Goal: Submit feedback/report problem: Submit feedback/report problem

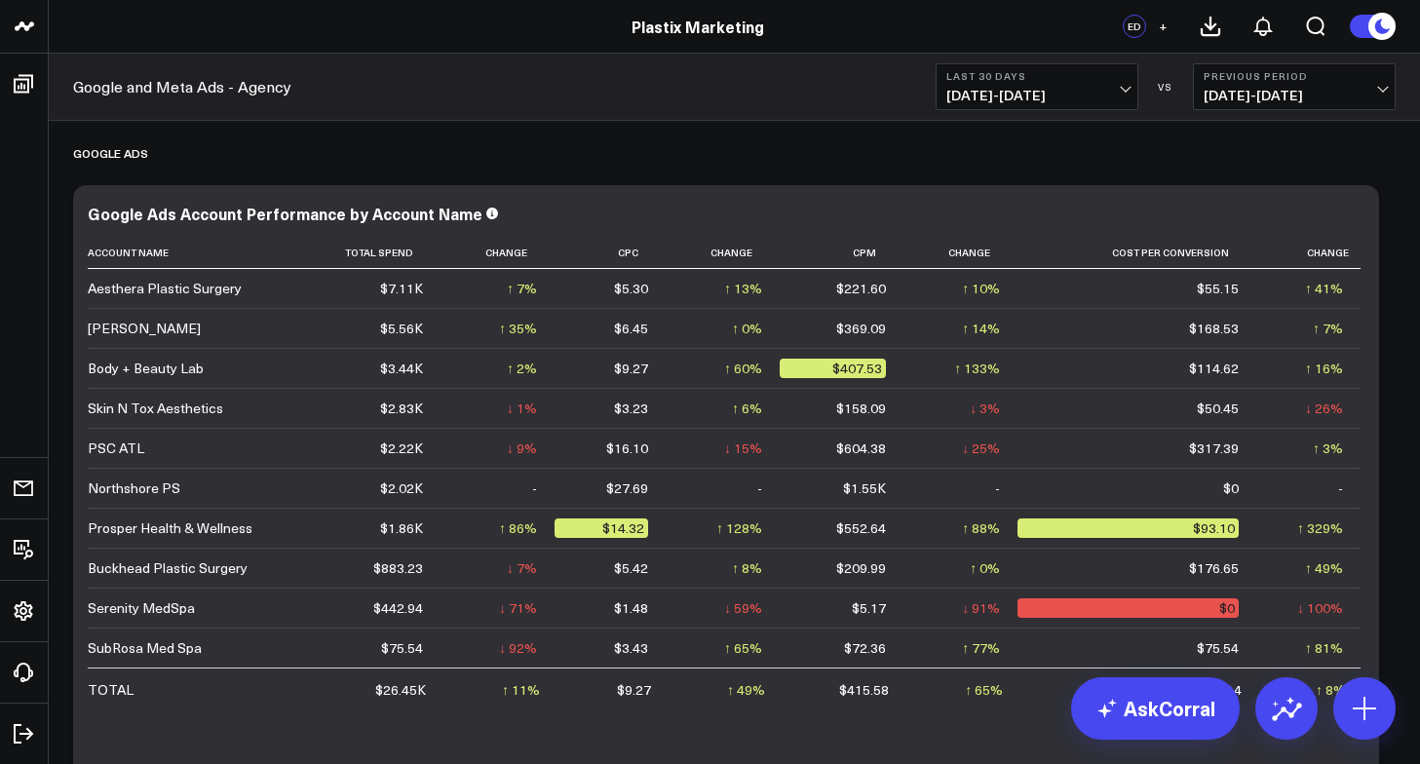
click at [1361, 34] on button at bounding box center [1372, 26] width 47 height 25
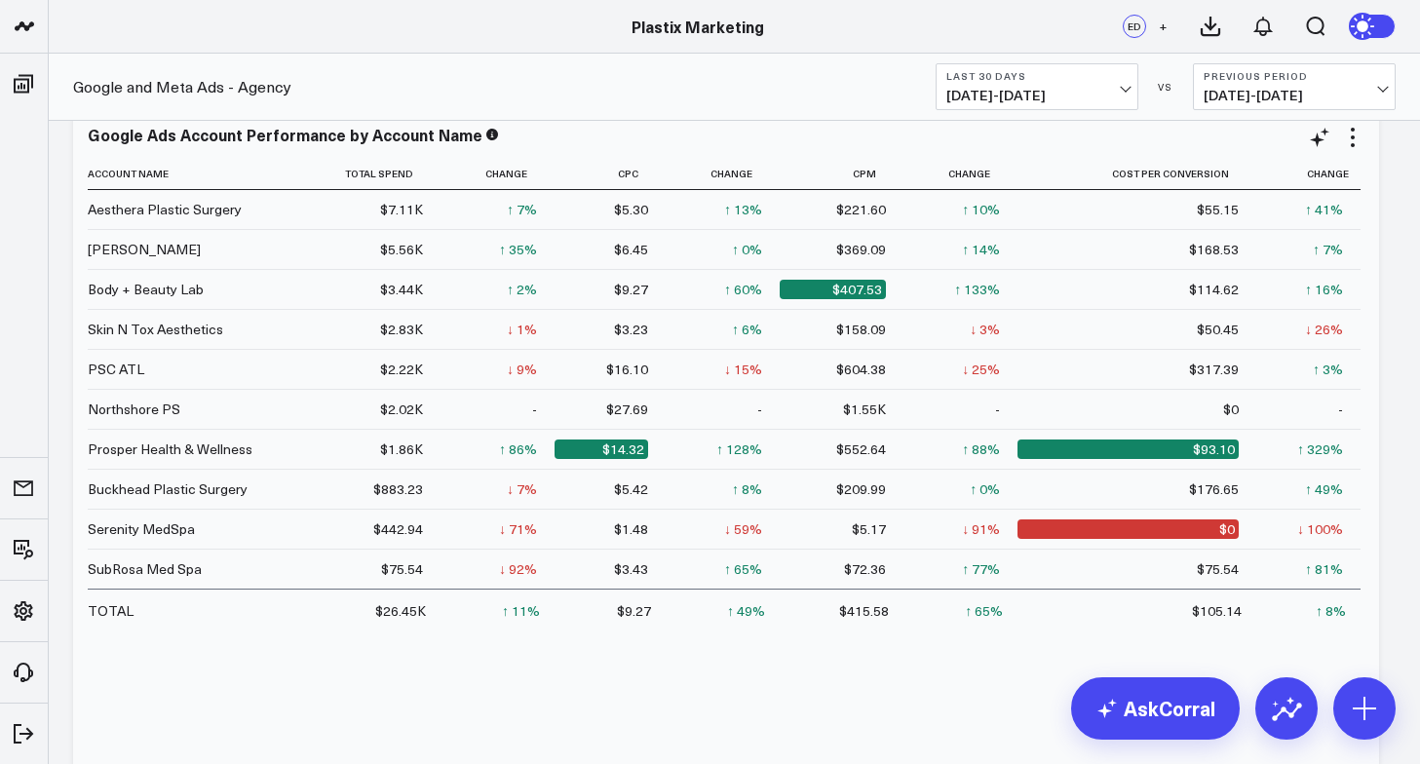
scroll to position [91, 0]
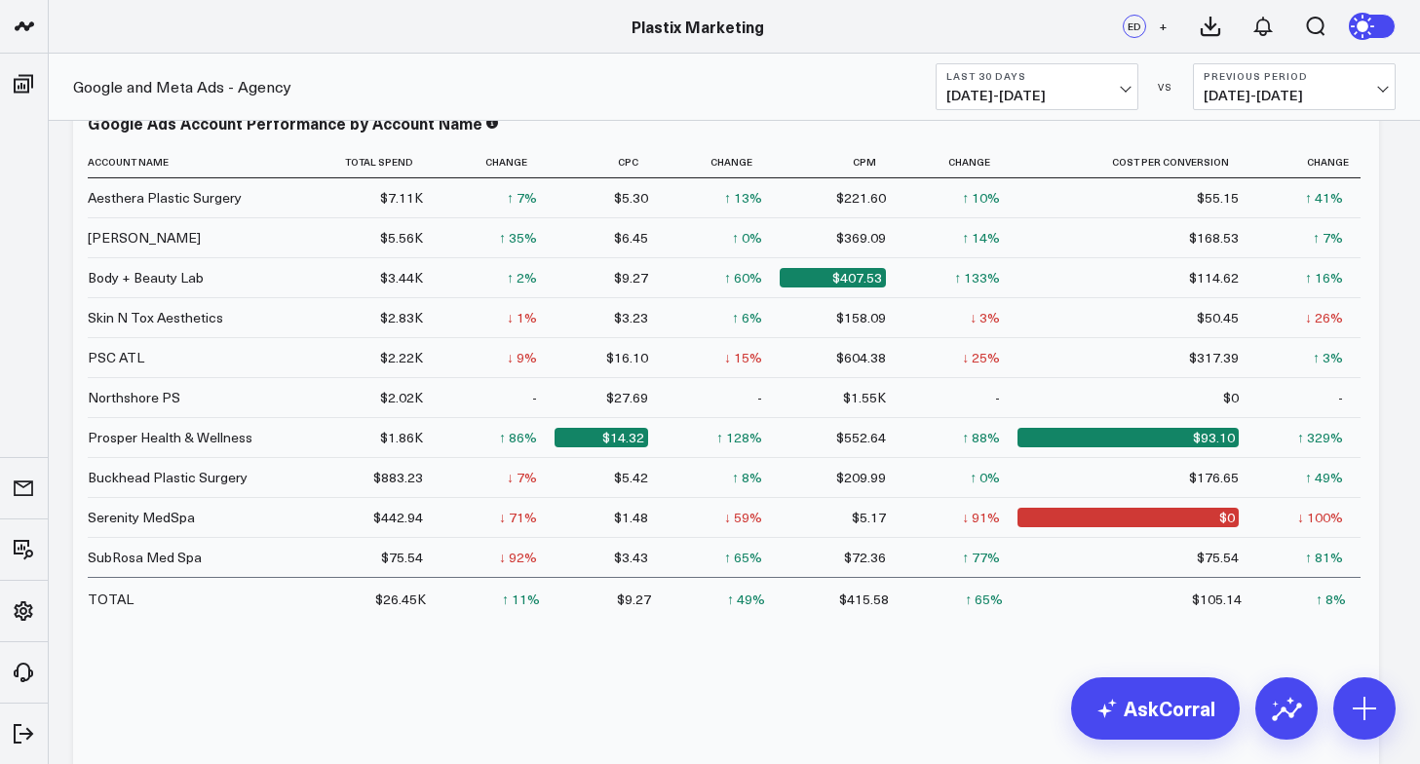
click at [68, 33] on div "Plastix Marketing" at bounding box center [697, 26] width 1395 height 21
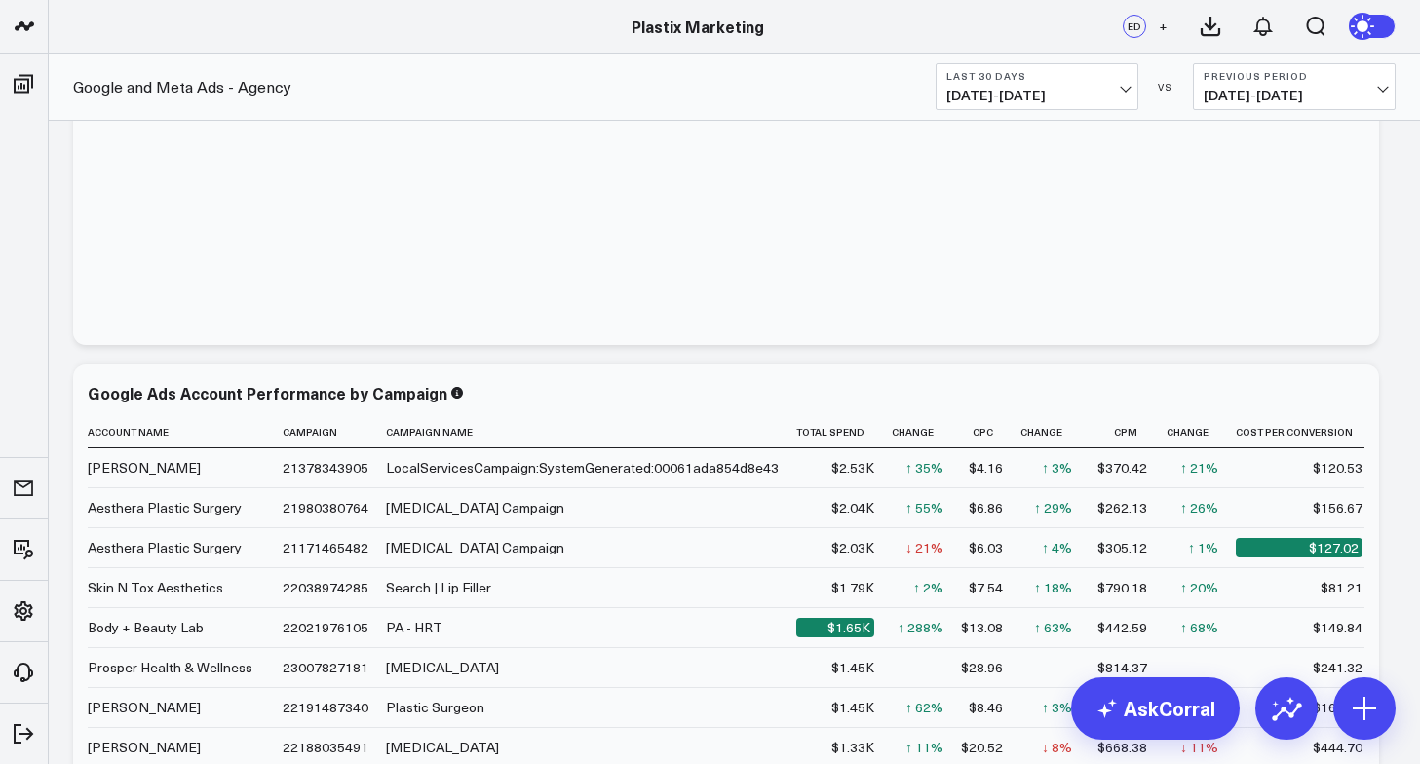
scroll to position [602, 0]
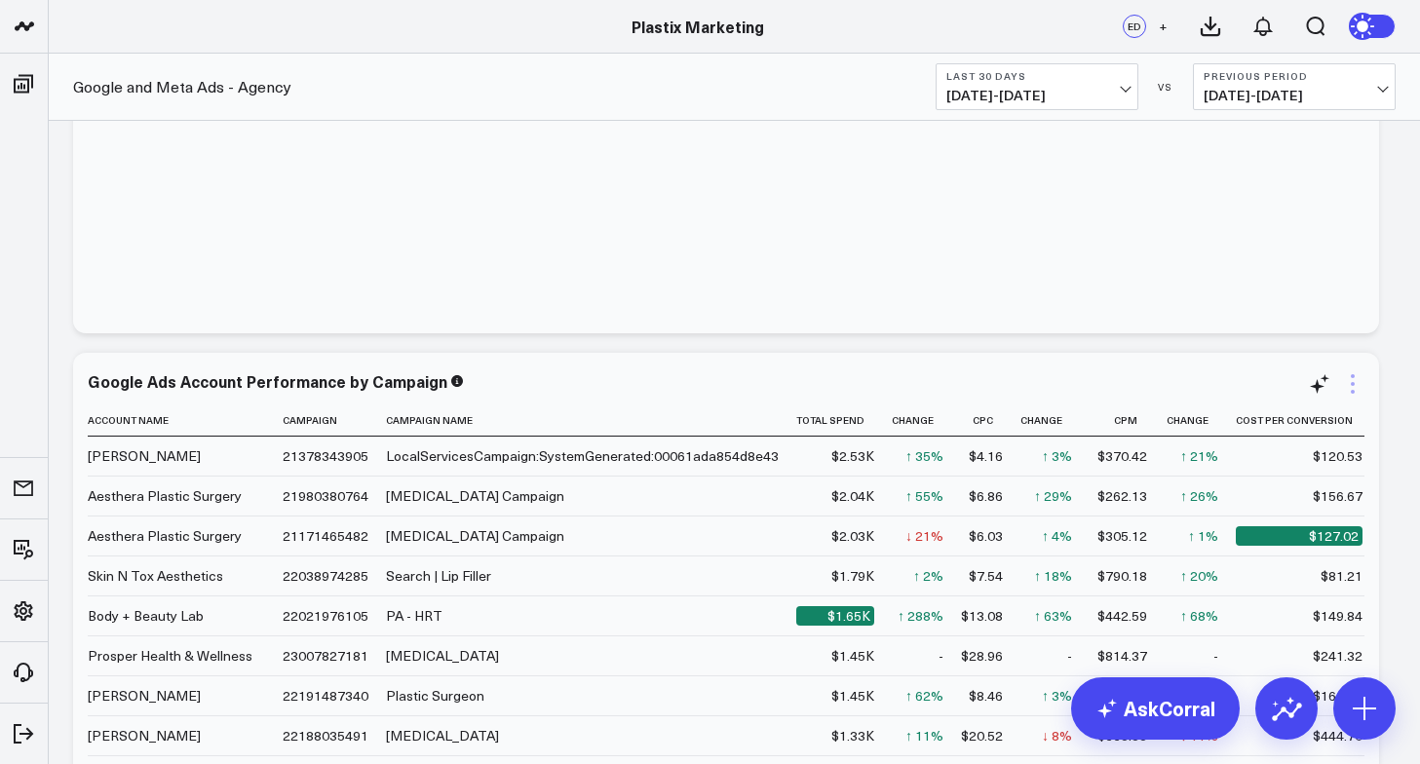
click at [1353, 391] on icon at bounding box center [1353, 392] width 4 height 4
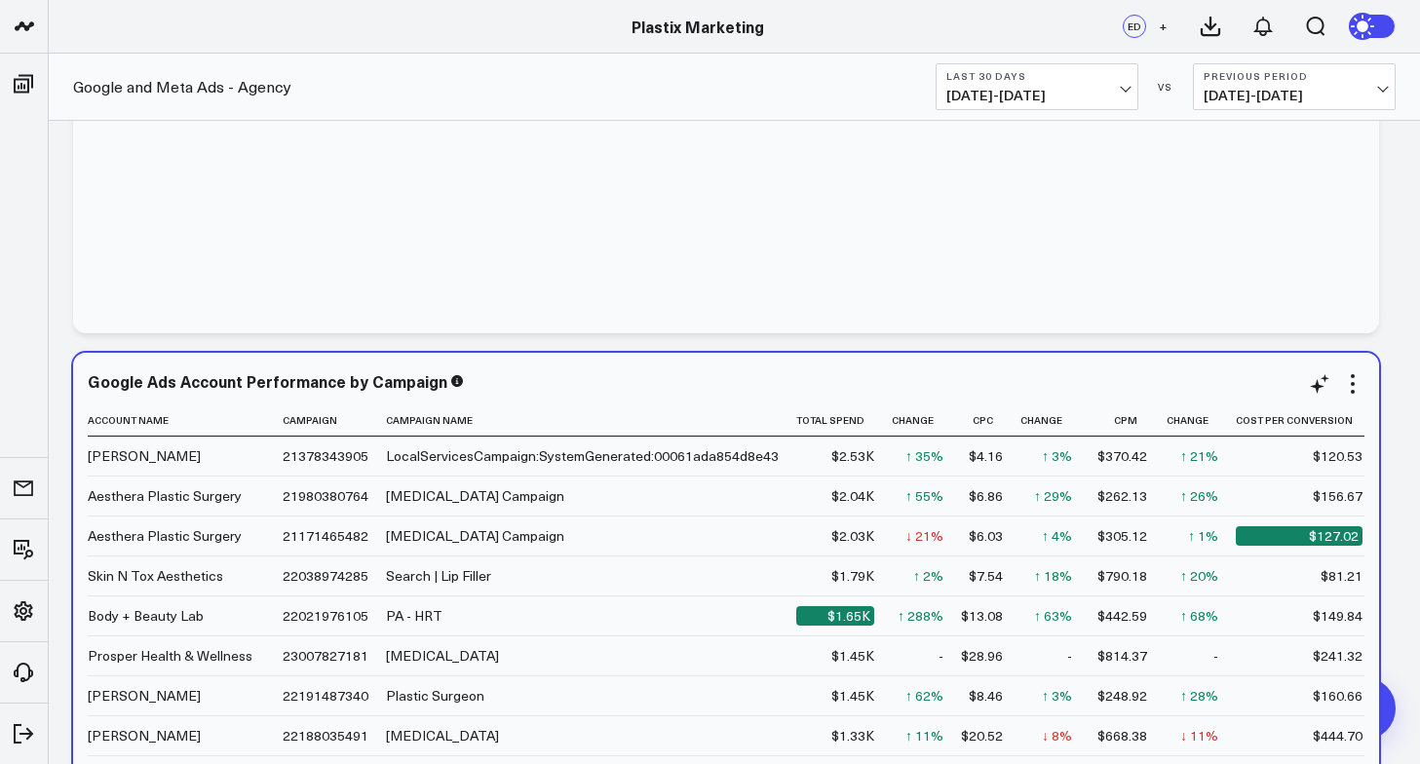
click at [1009, 384] on div "Google Ads Account Performance by Campaign" at bounding box center [726, 381] width 1276 height 18
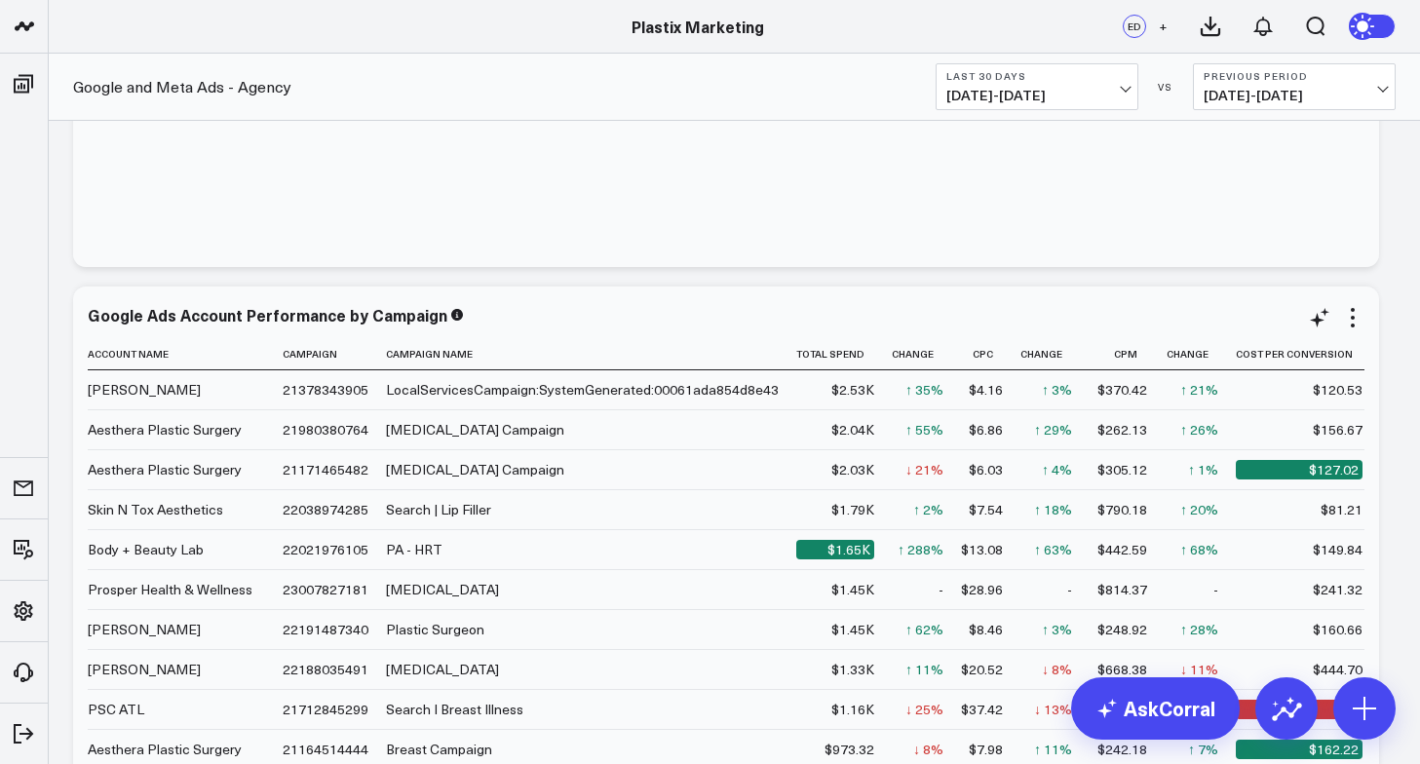
scroll to position [782, 0]
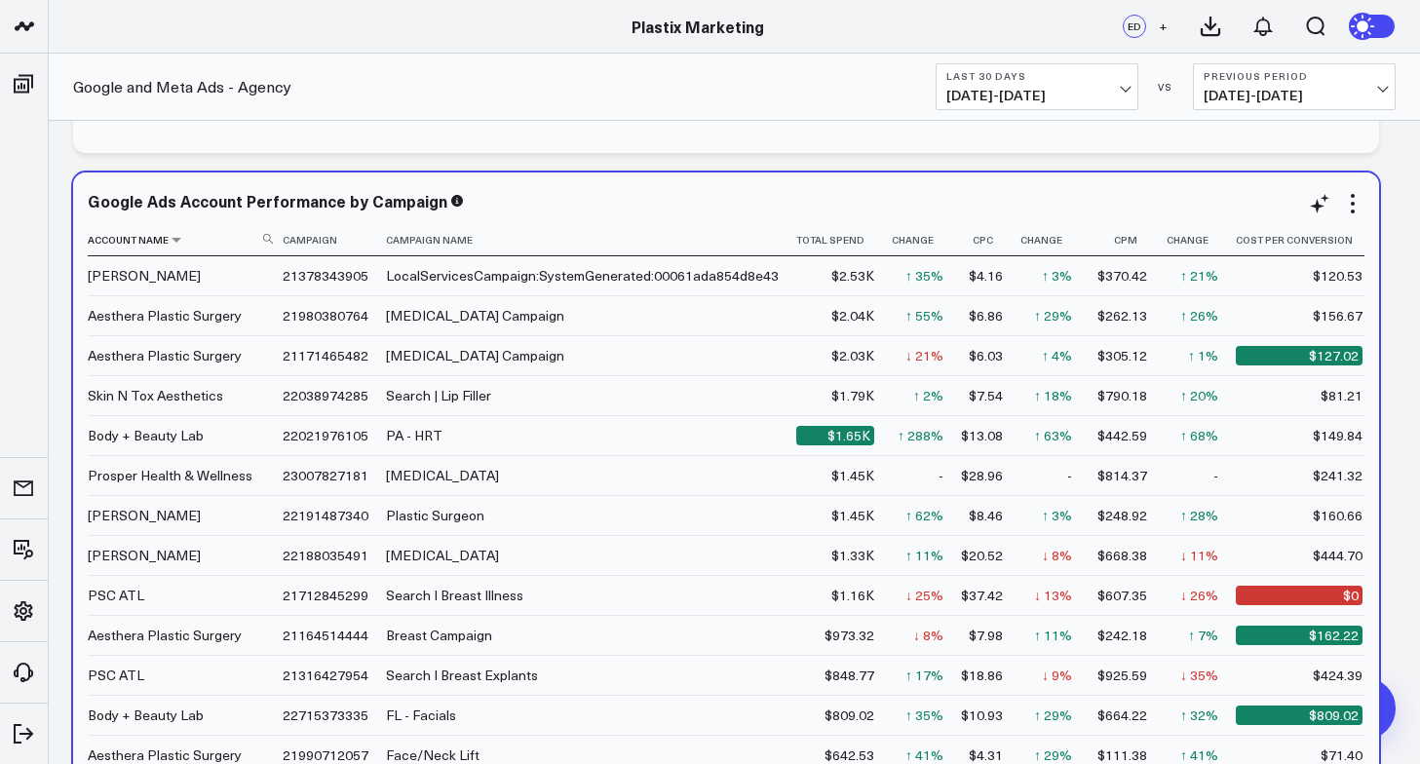
click at [134, 242] on th "Account Name" at bounding box center [185, 240] width 195 height 32
click at [172, 243] on icon at bounding box center [177, 240] width 16 height 12
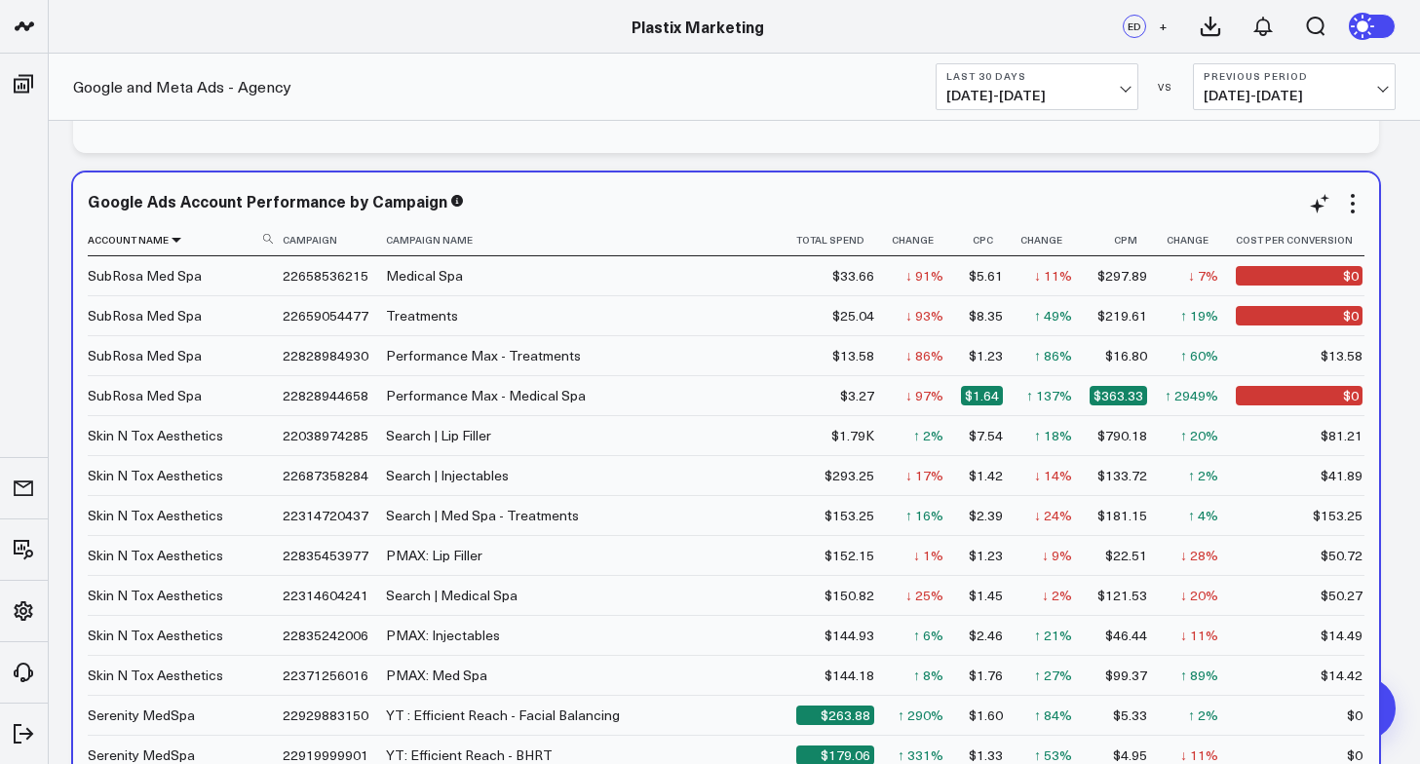
click at [175, 239] on icon at bounding box center [177, 240] width 16 height 12
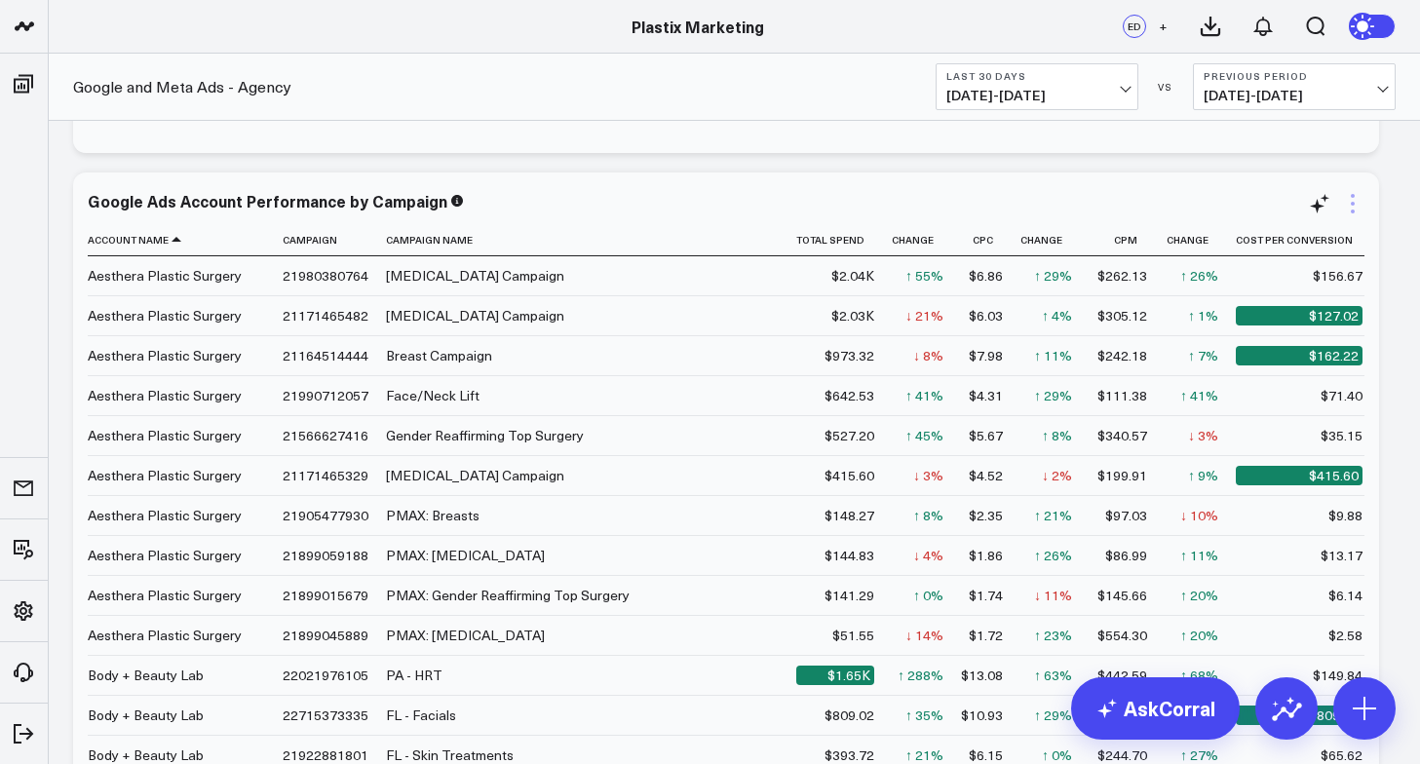
click at [1351, 201] on icon at bounding box center [1352, 203] width 23 height 23
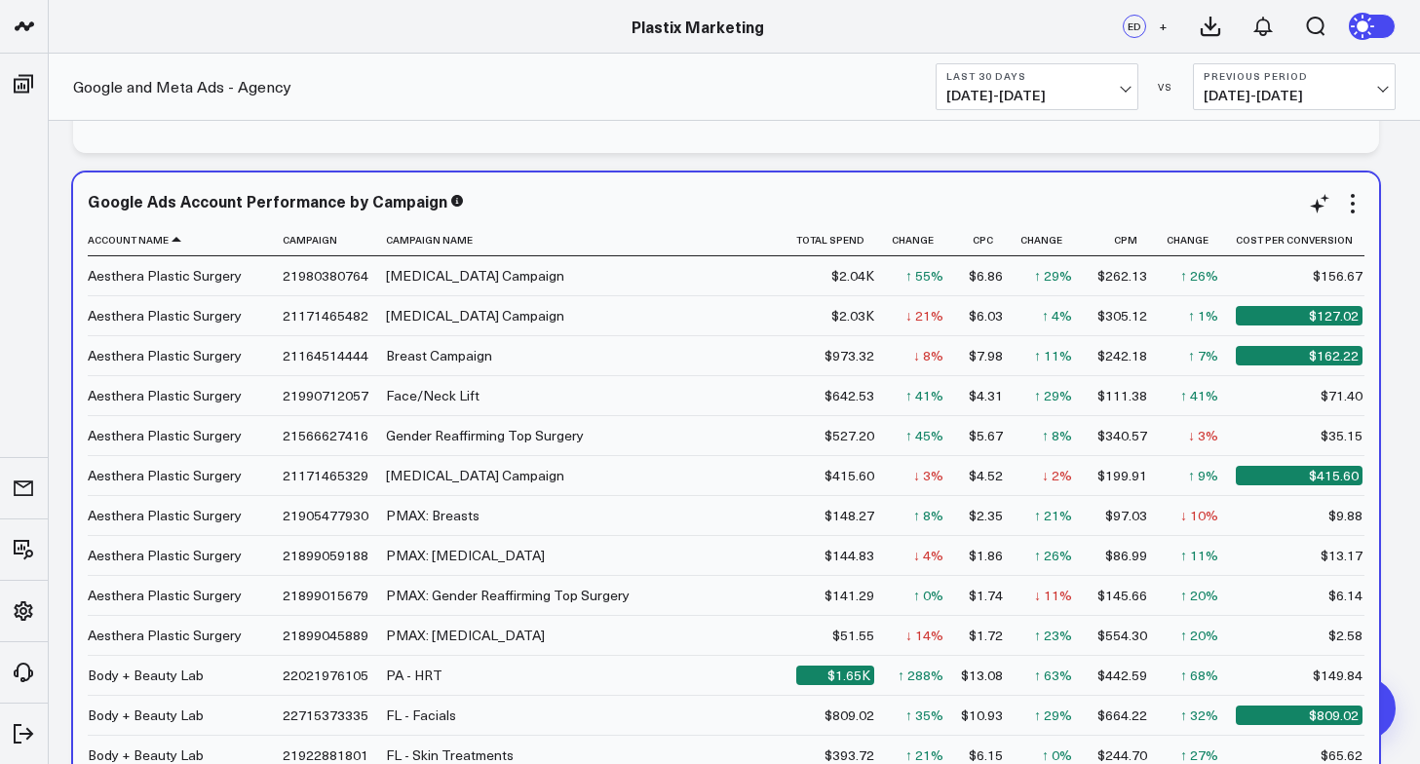
click at [1375, 201] on div "Google Ads Account Performance by Campaign Account Name Campaign Campaign Name …" at bounding box center [726, 547] width 1306 height 750
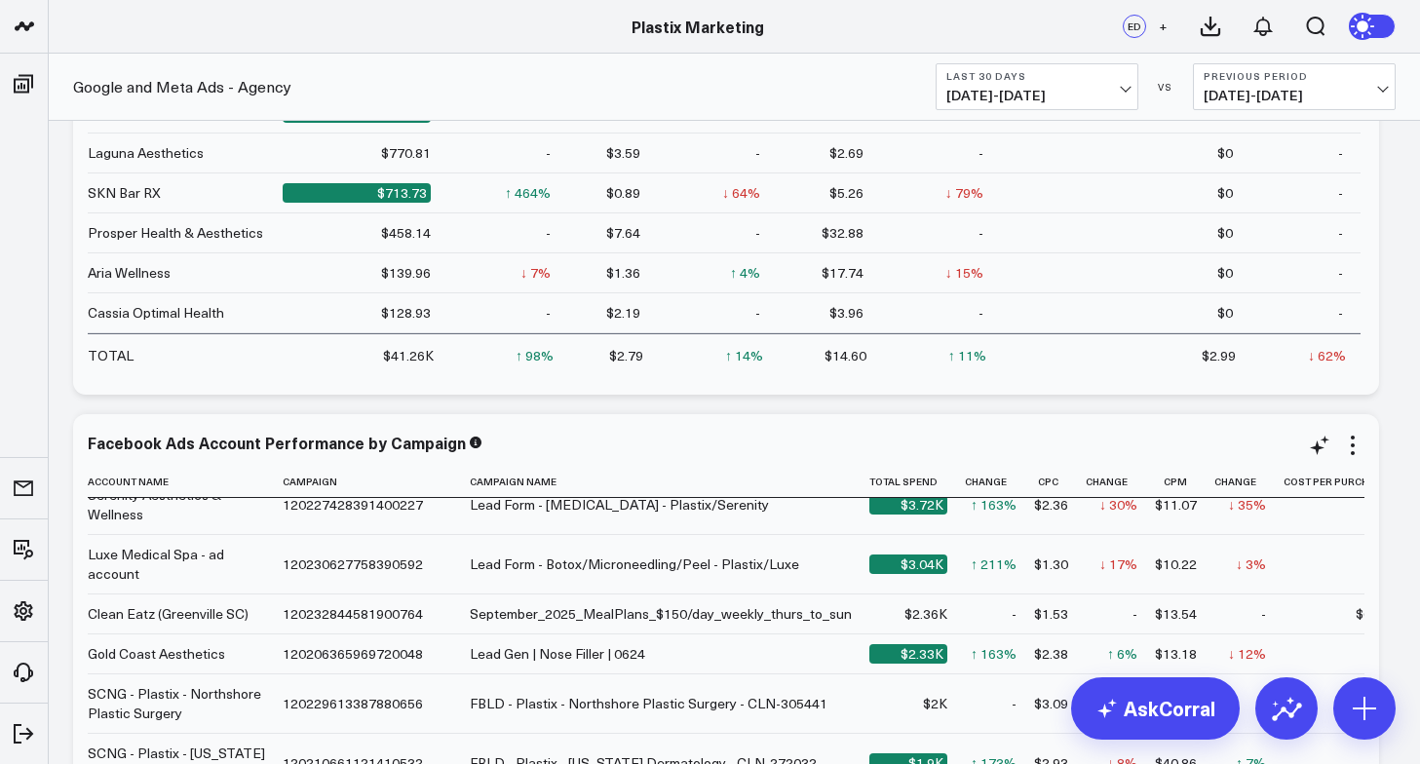
scroll to position [0, 0]
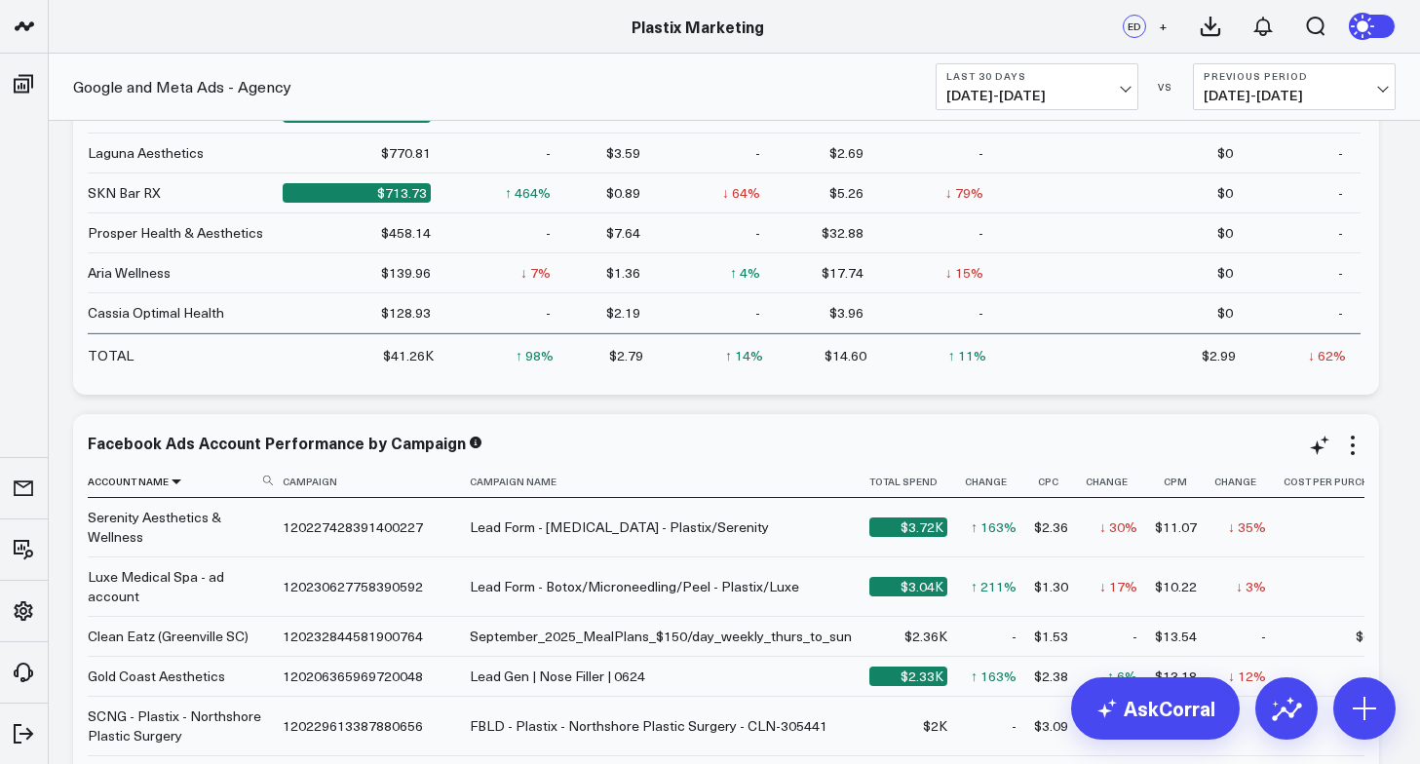
click at [174, 480] on icon at bounding box center [177, 482] width 16 height 12
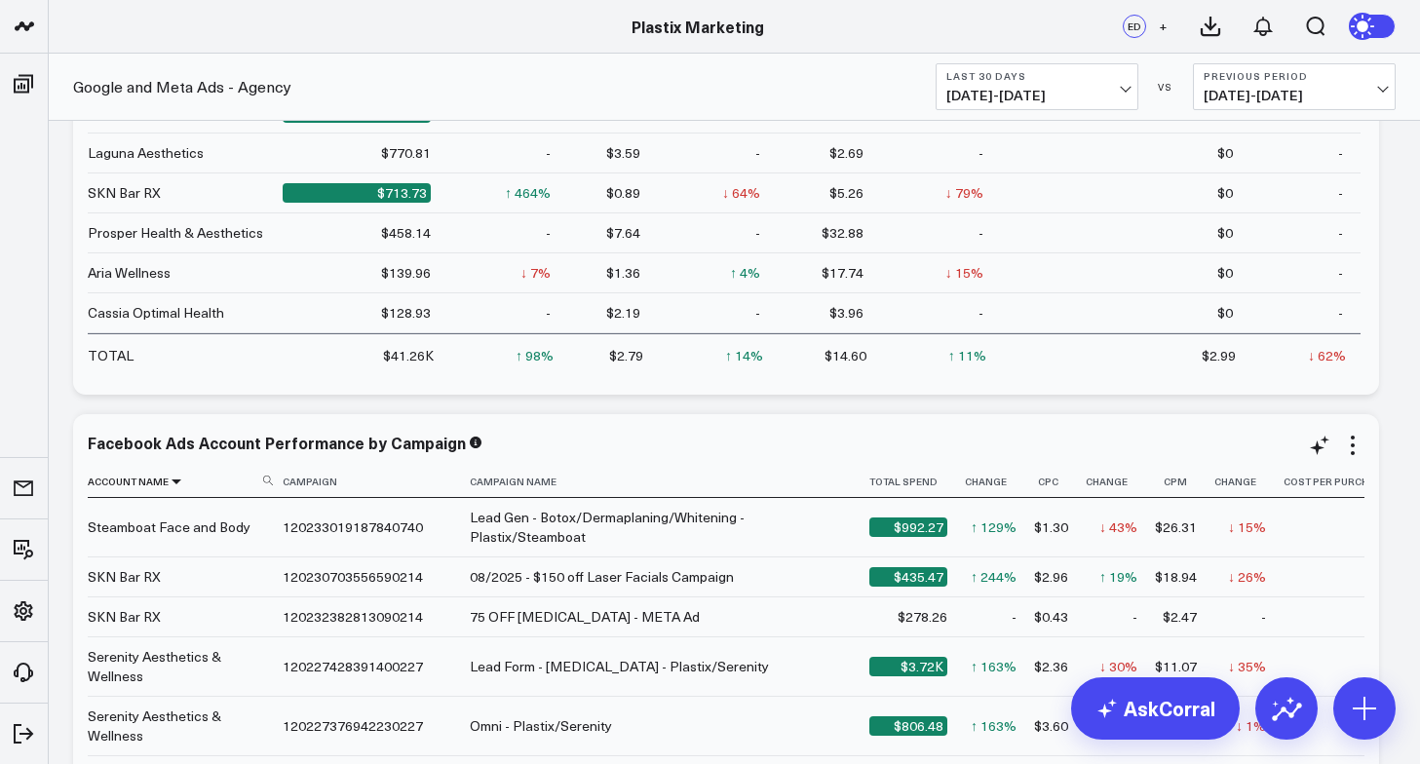
click at [174, 480] on icon at bounding box center [177, 482] width 16 height 12
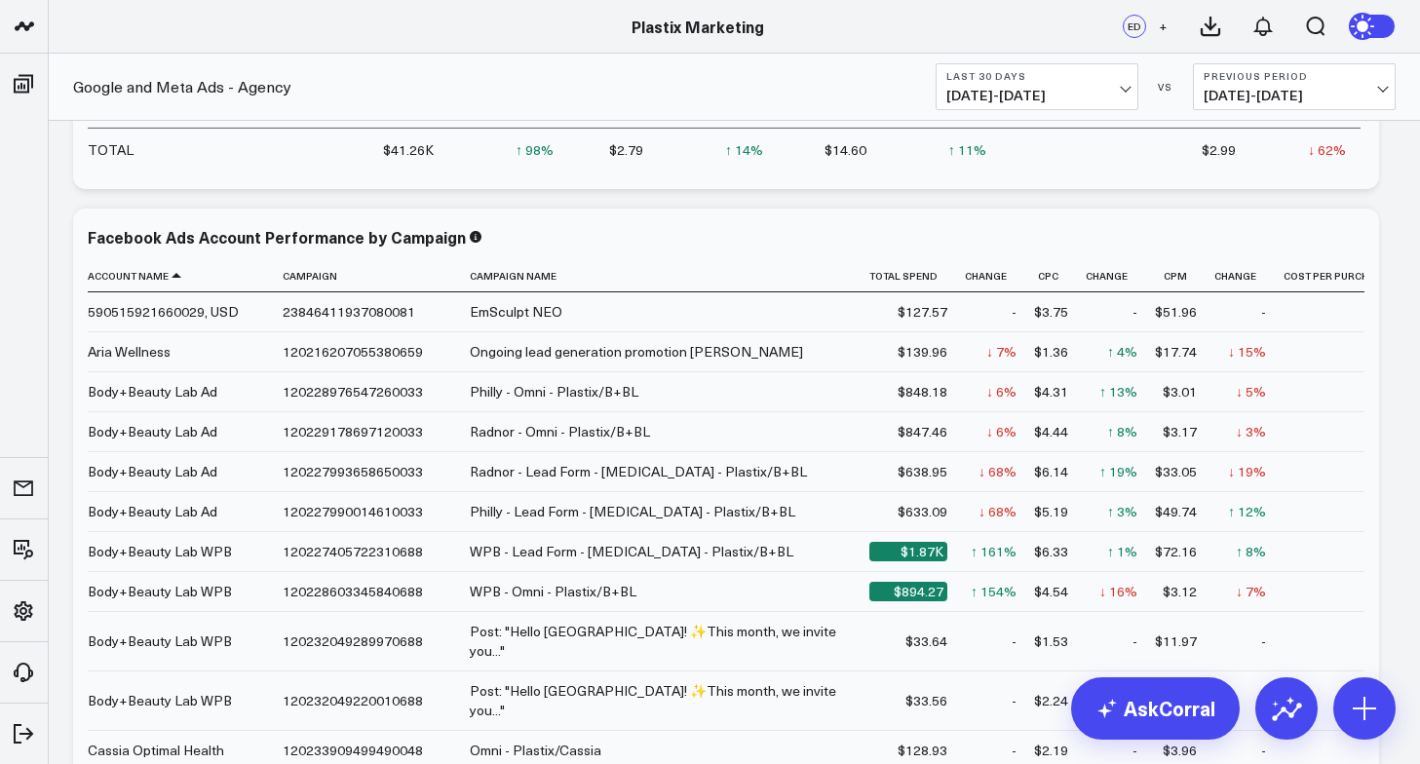
scroll to position [2328, 0]
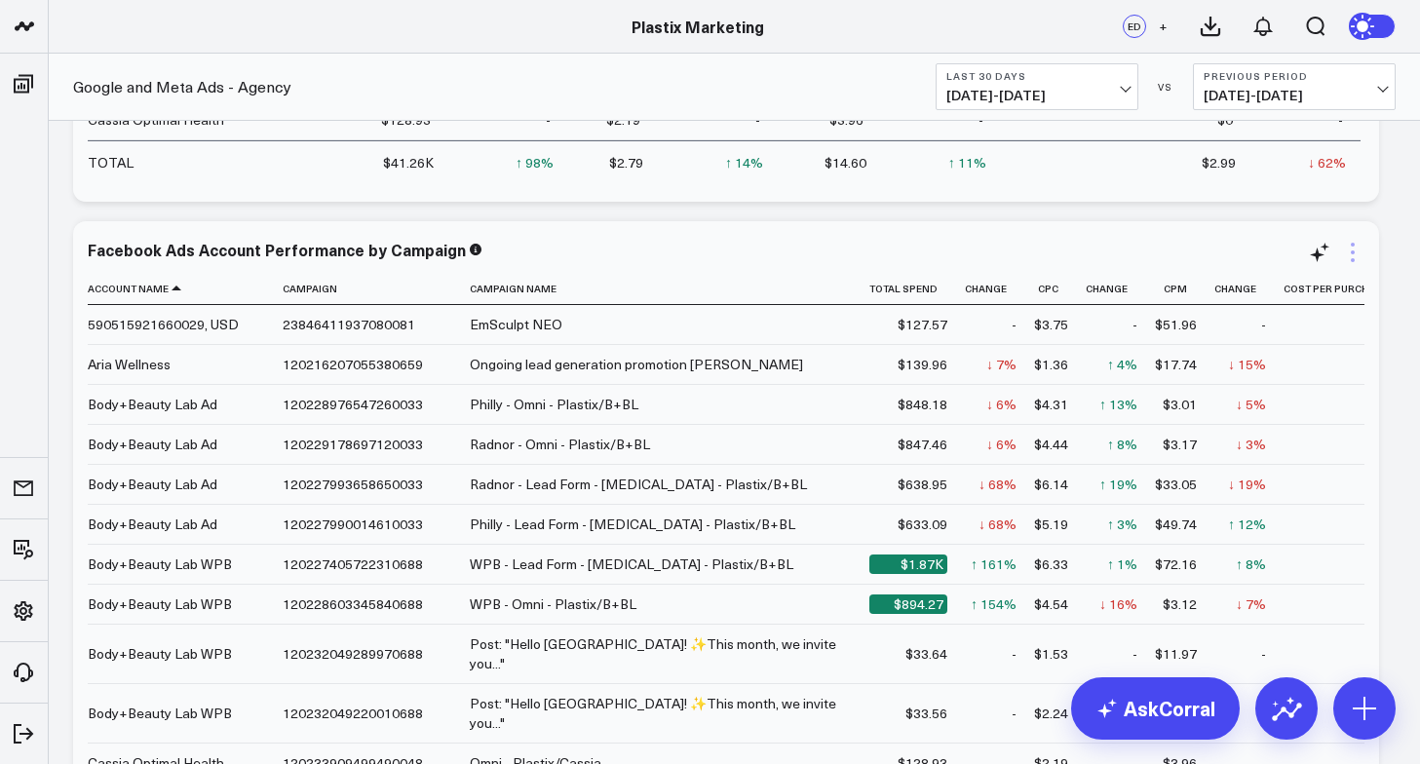
click at [1354, 250] on icon at bounding box center [1352, 252] width 23 height 23
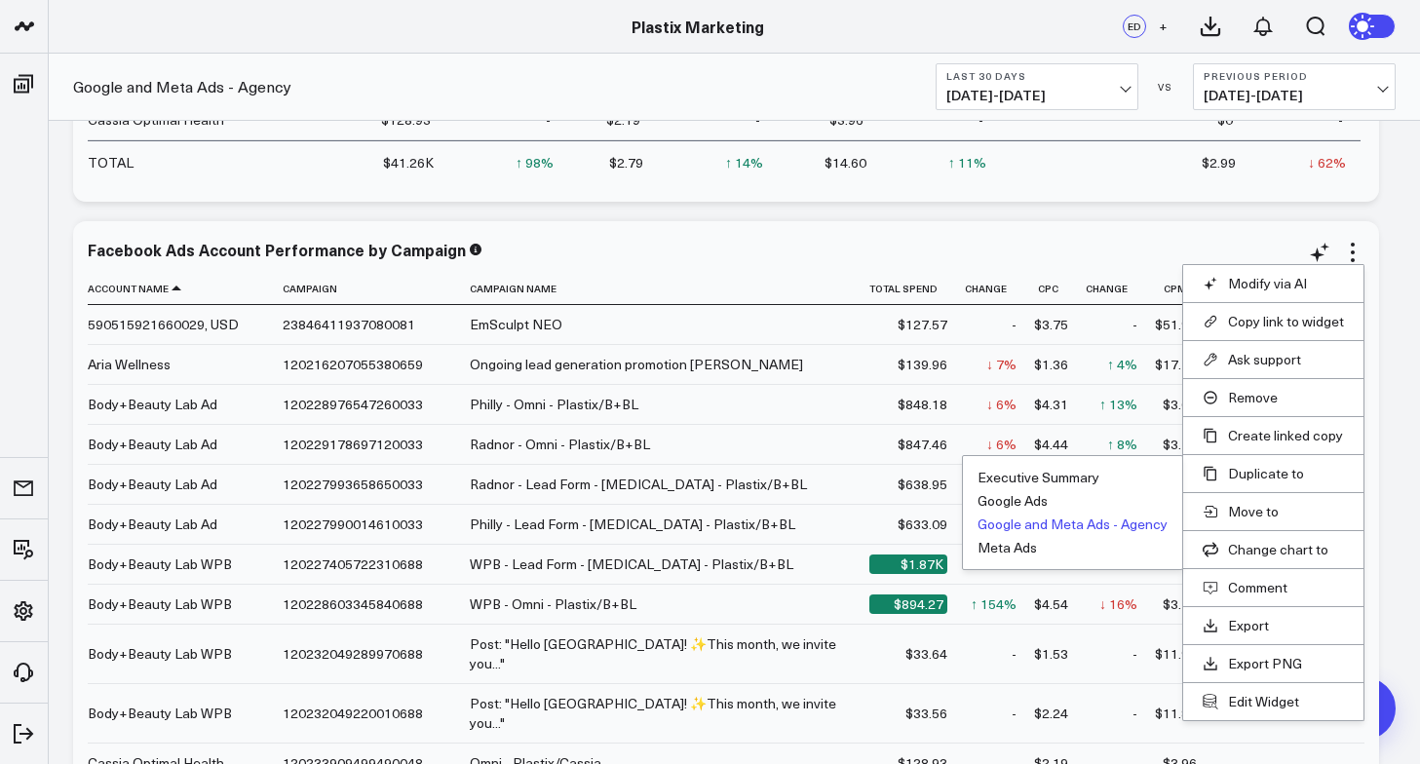
click at [1070, 524] on button "Google and Meta Ads - Agency" at bounding box center [1072, 524] width 190 height 14
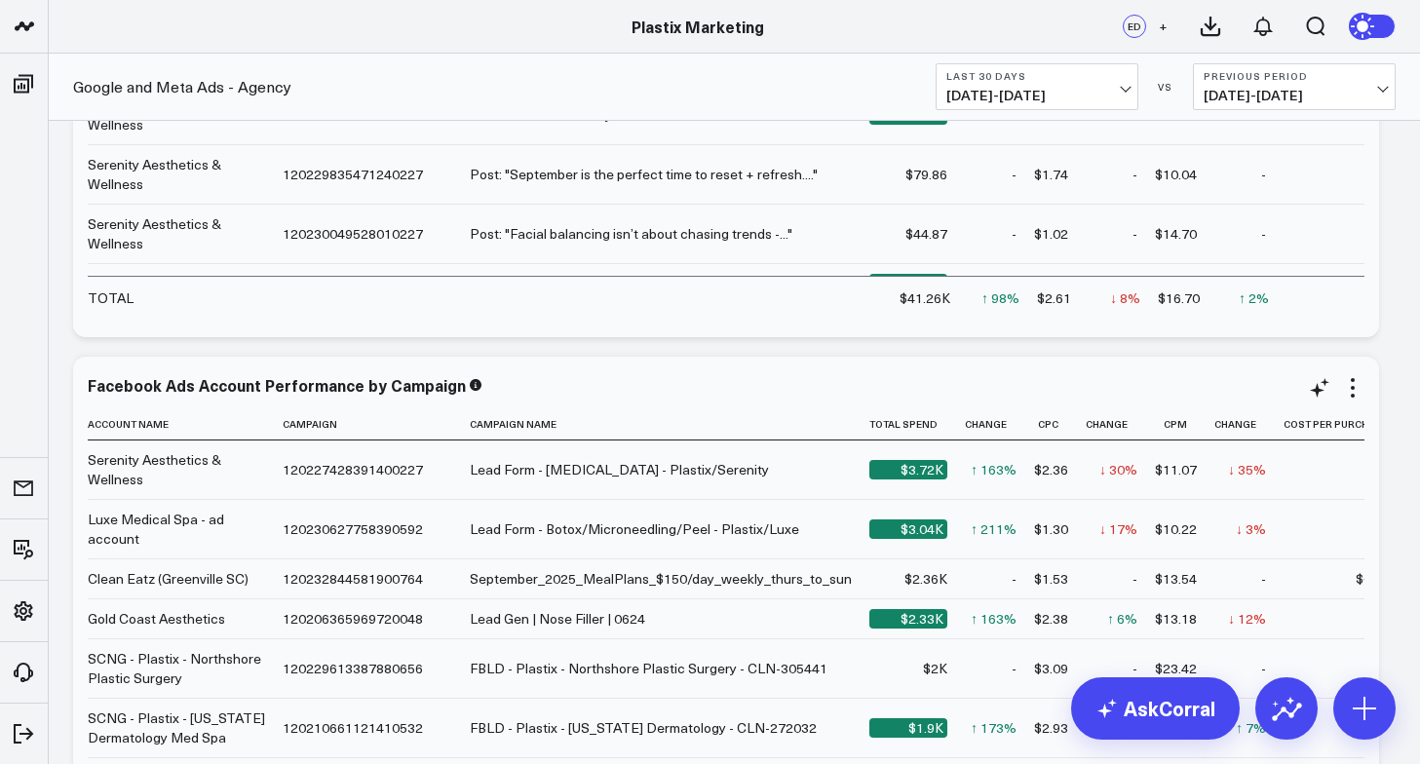
scroll to position [2987, 0]
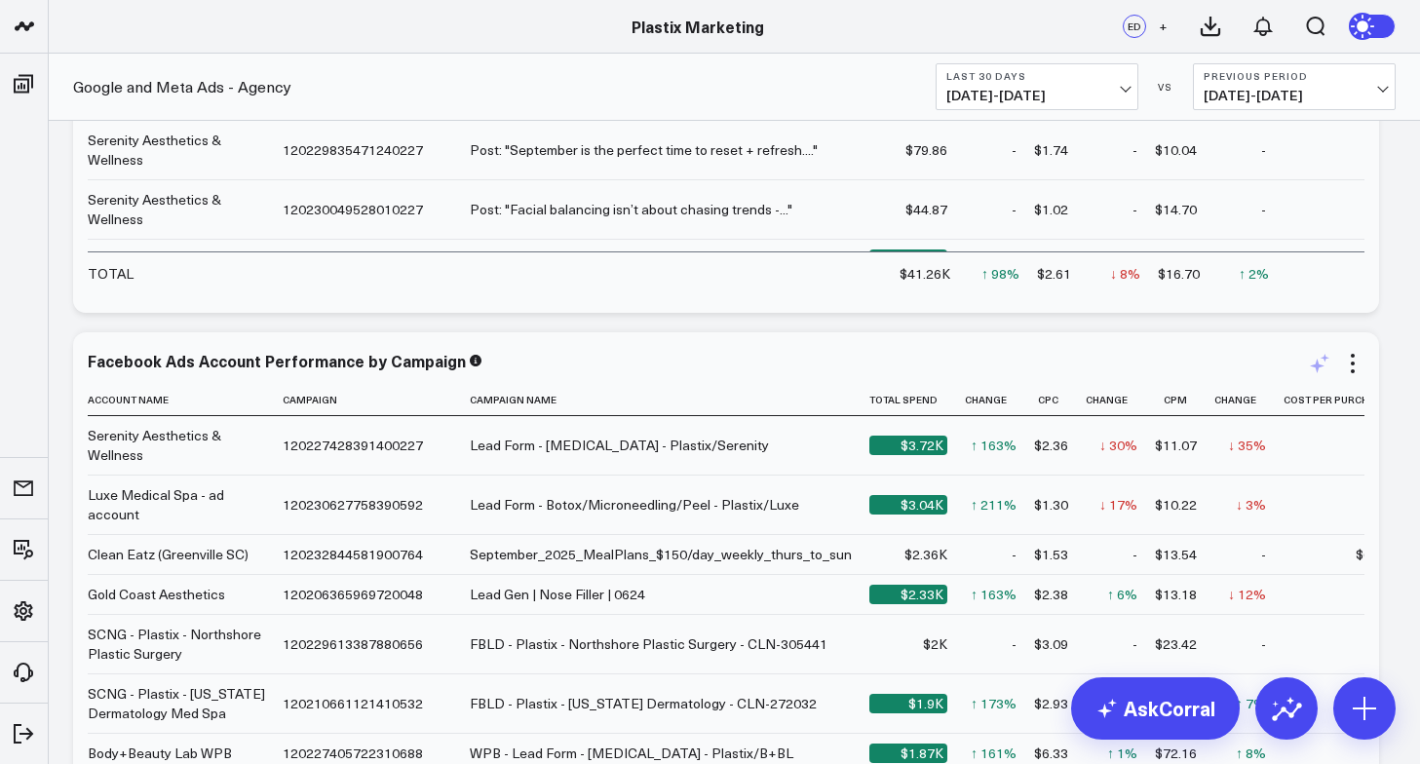
click at [1320, 363] on icon at bounding box center [1319, 363] width 23 height 23
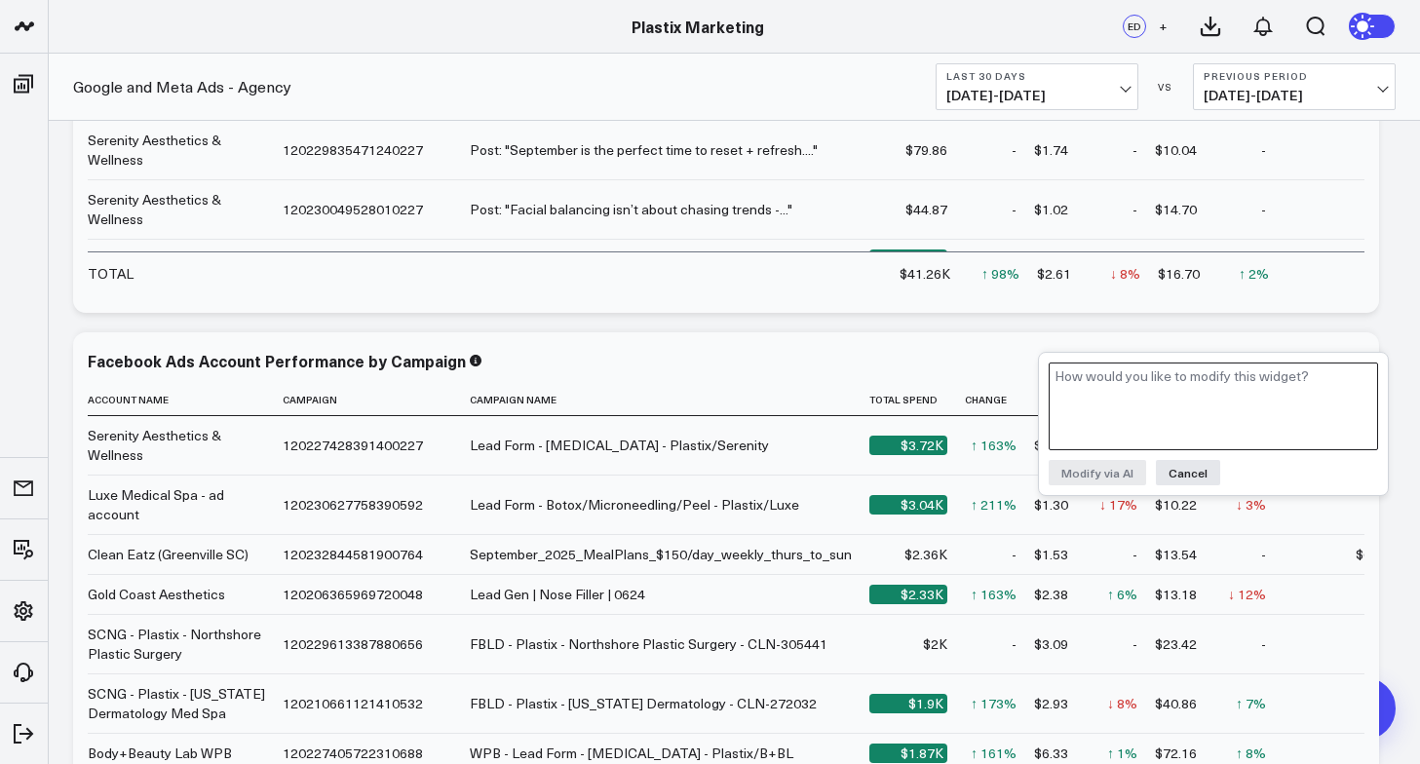
click at [1185, 395] on textarea at bounding box center [1212, 406] width 329 height 88
type textarea "C"
type textarea "Please remove the Cost Per Purchase column and replace with Cost Per Lead"
click at [1105, 471] on button "Modify via AI" at bounding box center [1096, 472] width 97 height 25
